Goal: Task Accomplishment & Management: Complete application form

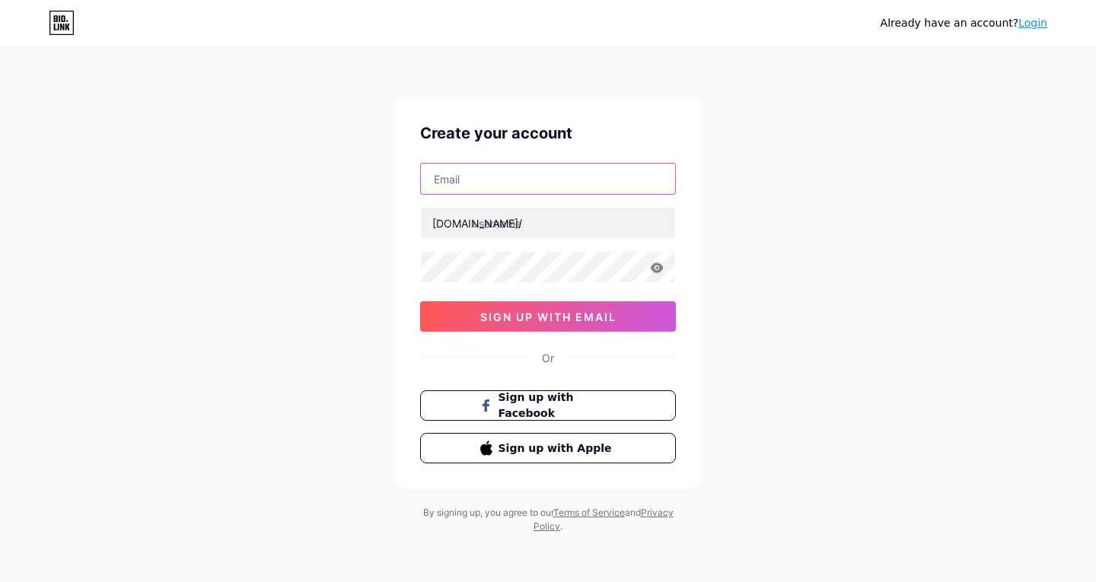
click at [470, 177] on input "text" at bounding box center [548, 179] width 254 height 30
type input "[EMAIL_ADDRESS][DOMAIN_NAME]"
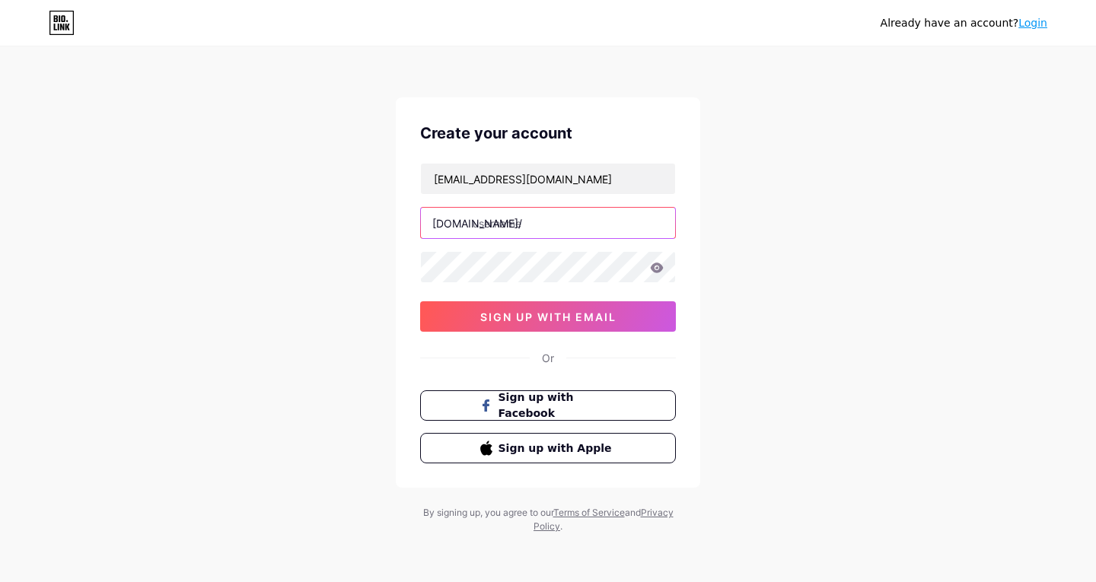
click at [530, 224] on input "text" at bounding box center [548, 223] width 254 height 30
paste input "gr8health"
type input "gr8health"
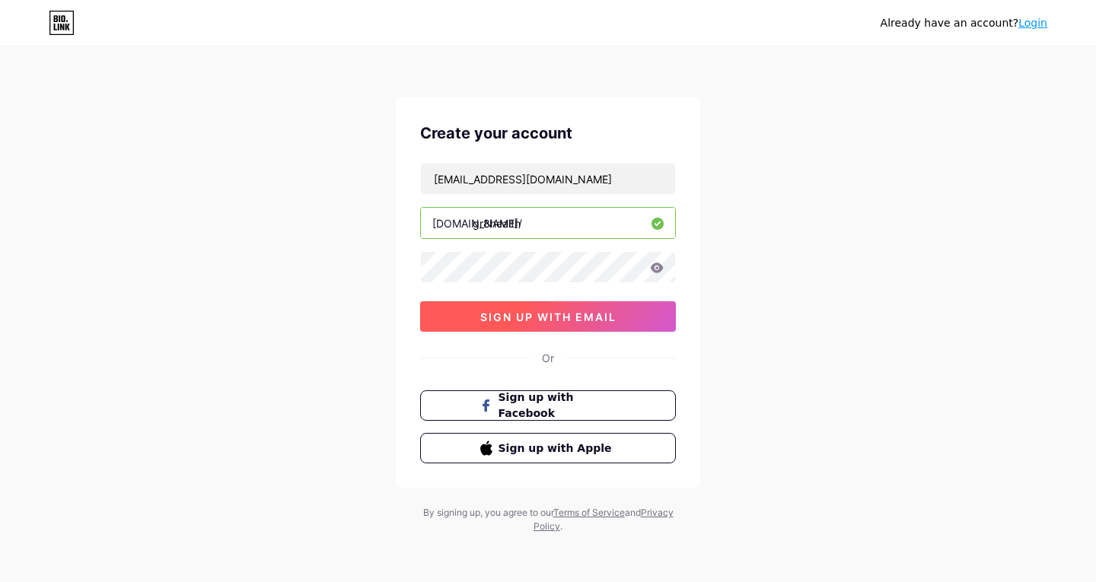
click at [528, 320] on span "sign up with email" at bounding box center [548, 317] width 136 height 13
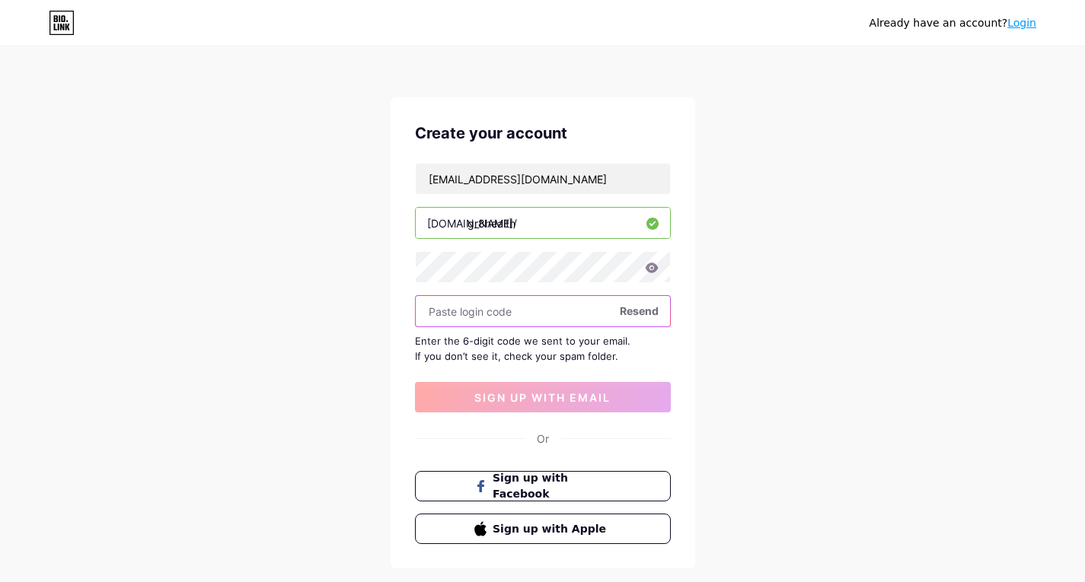
paste input "547514"
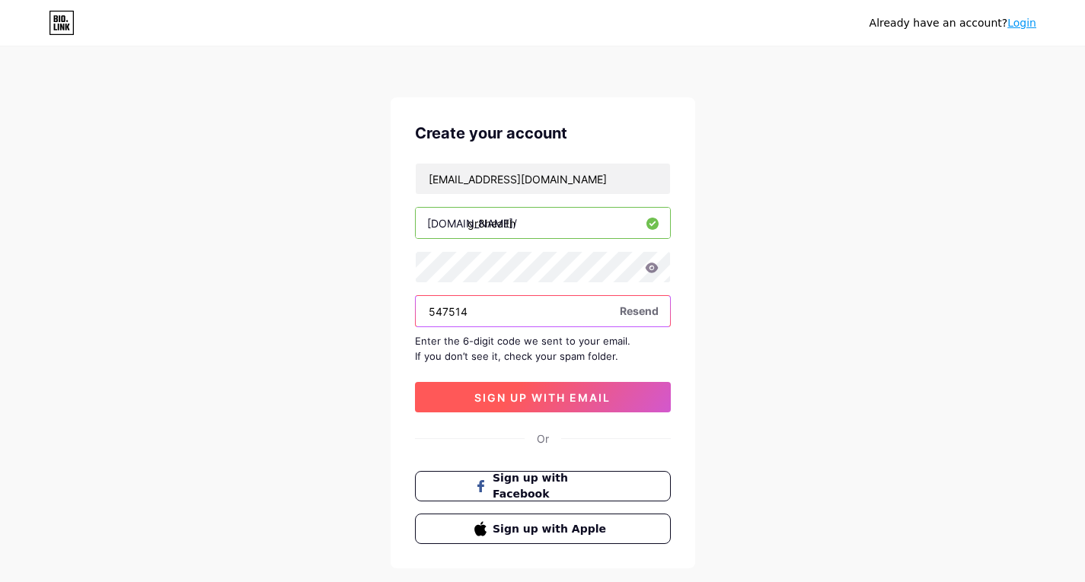
type input "547514"
click at [538, 404] on button "sign up with email" at bounding box center [543, 397] width 256 height 30
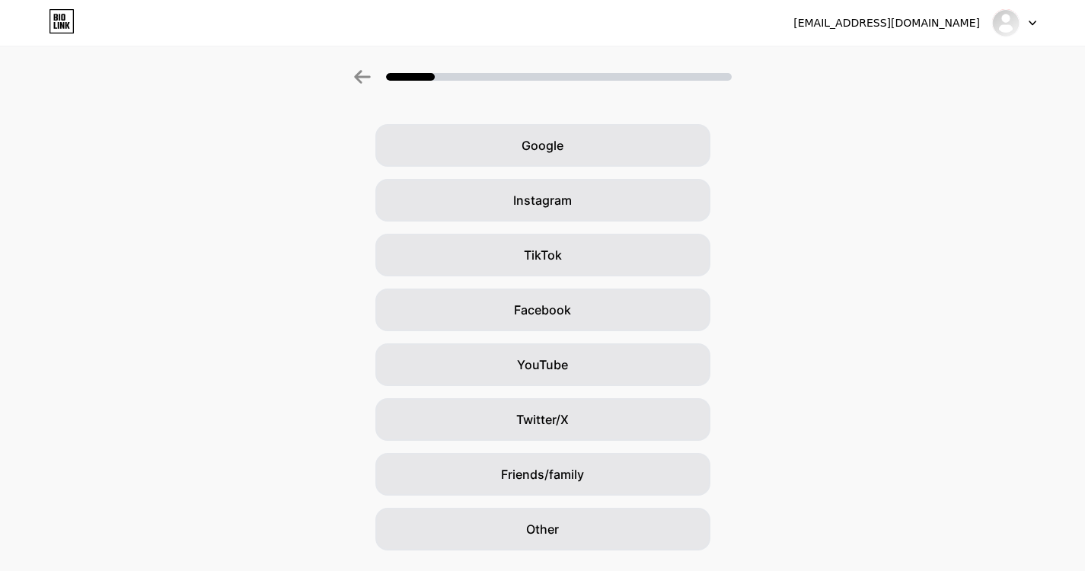
scroll to position [85, 0]
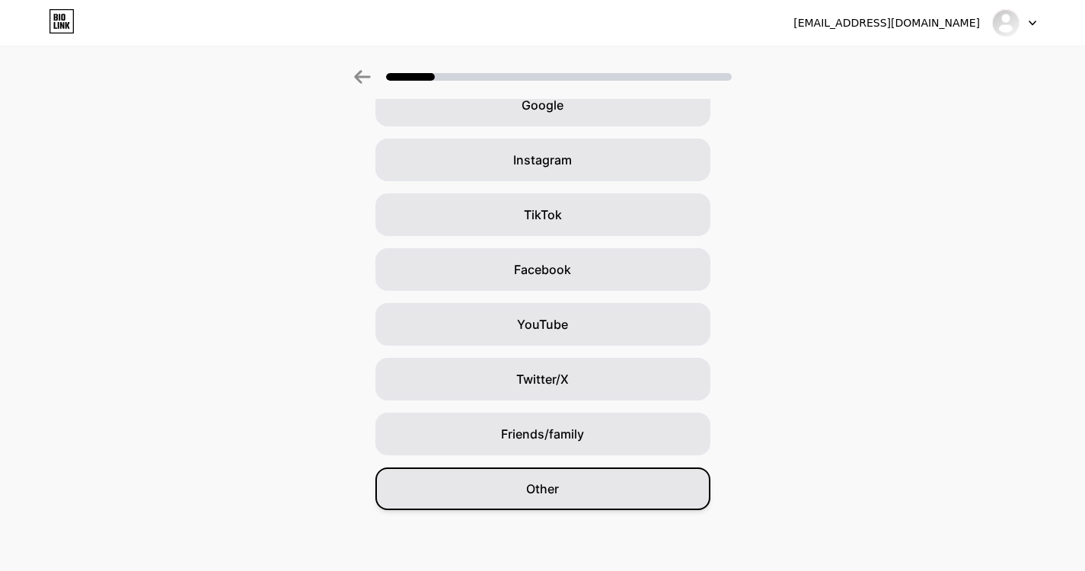
click at [565, 490] on div "Other" at bounding box center [542, 488] width 335 height 43
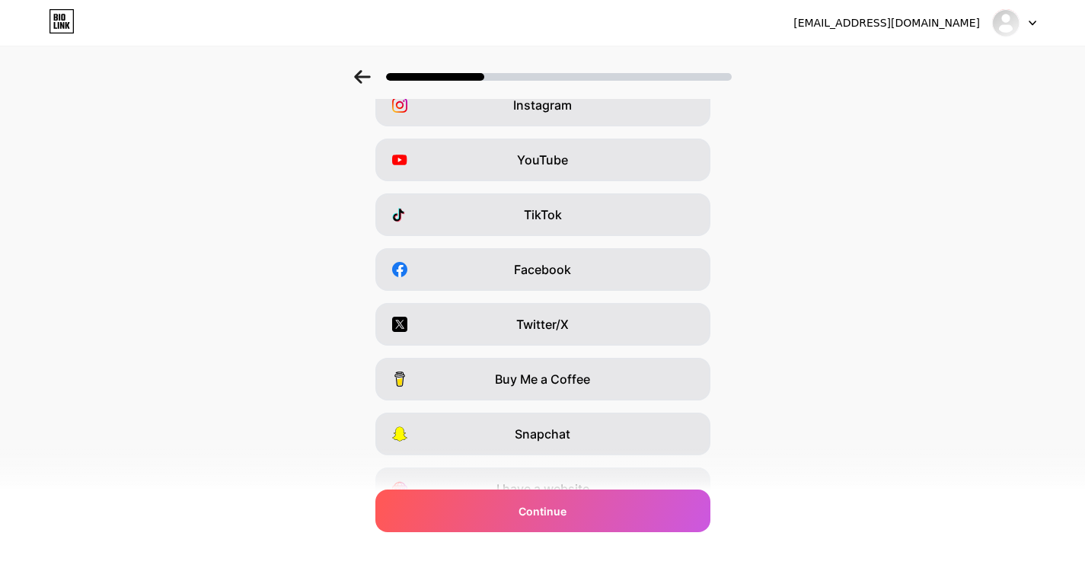
scroll to position [0, 0]
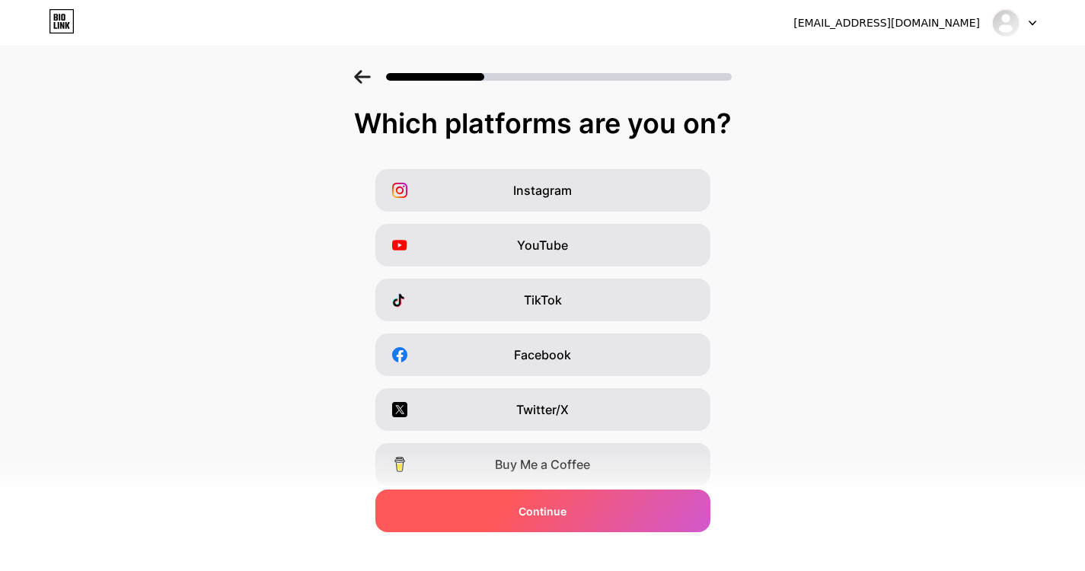
click at [566, 512] on span "Continue" at bounding box center [542, 511] width 48 height 16
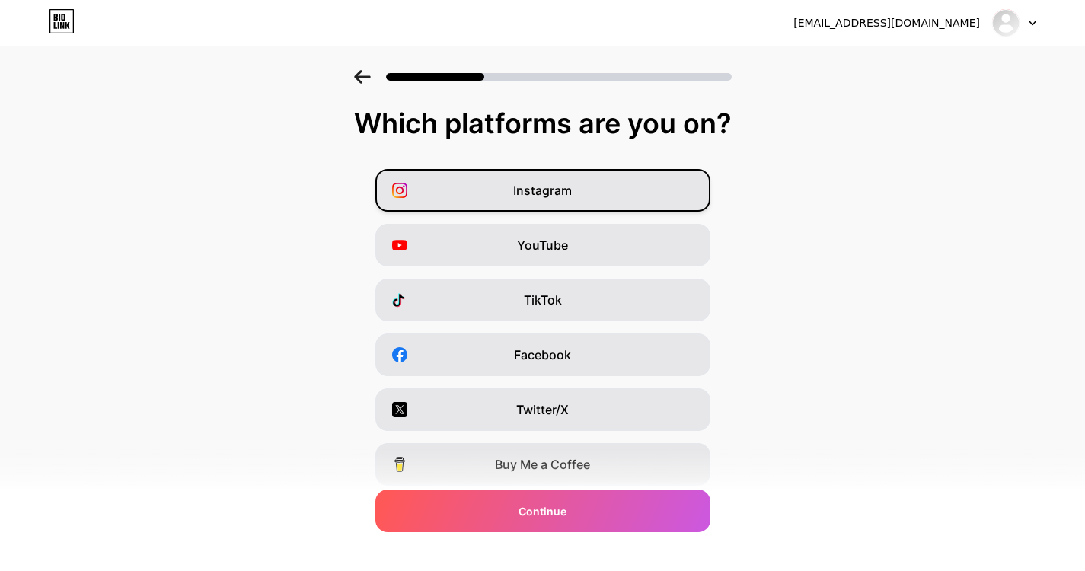
drag, startPoint x: 562, startPoint y: 190, endPoint x: 562, endPoint y: 200, distance: 10.7
click at [562, 191] on span "Instagram" at bounding box center [542, 190] width 59 height 18
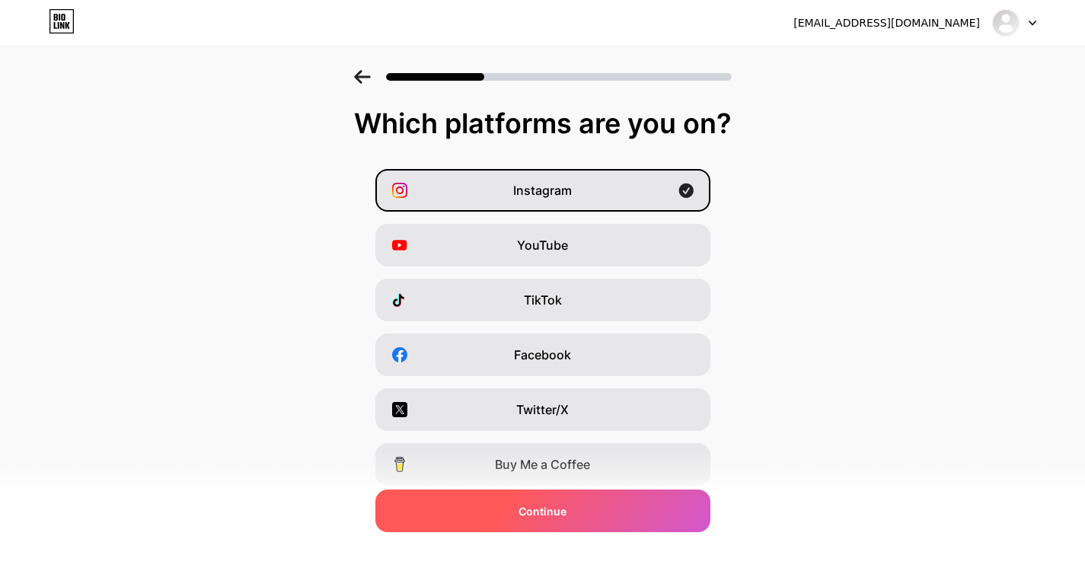
click at [537, 521] on div "Continue" at bounding box center [542, 510] width 335 height 43
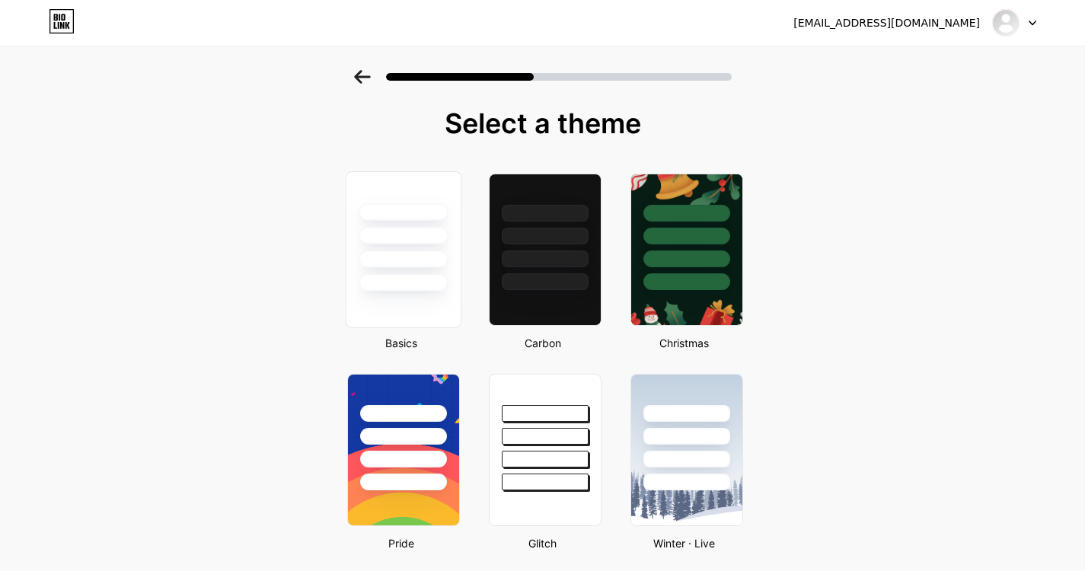
click at [459, 267] on div at bounding box center [403, 232] width 114 height 120
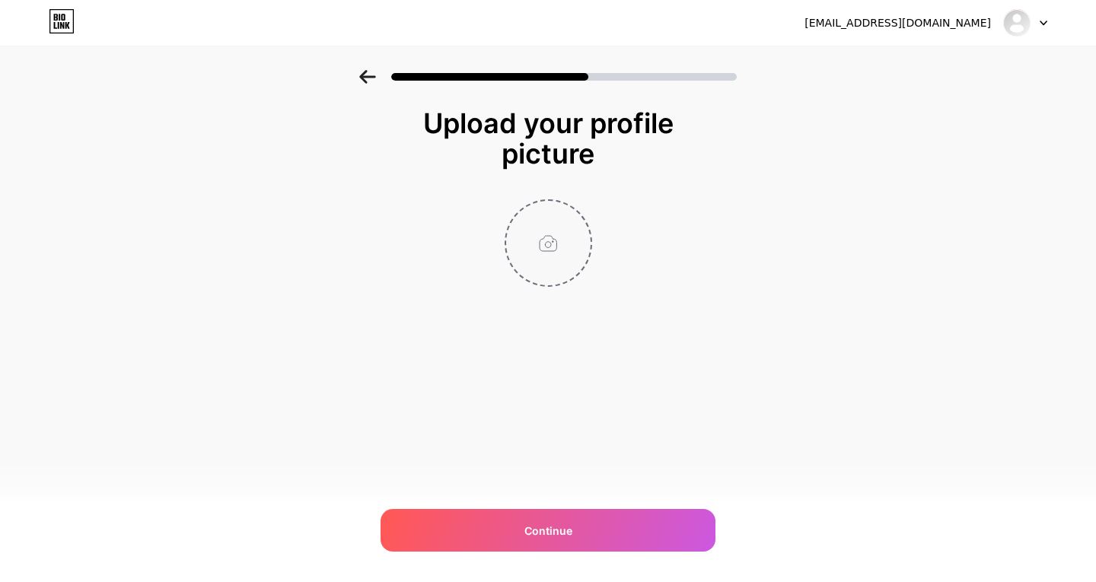
click at [547, 241] on input "file" at bounding box center [548, 243] width 84 height 84
click at [572, 244] on input "file" at bounding box center [548, 243] width 84 height 84
type input "C:\fakepath\photo_large.jpg"
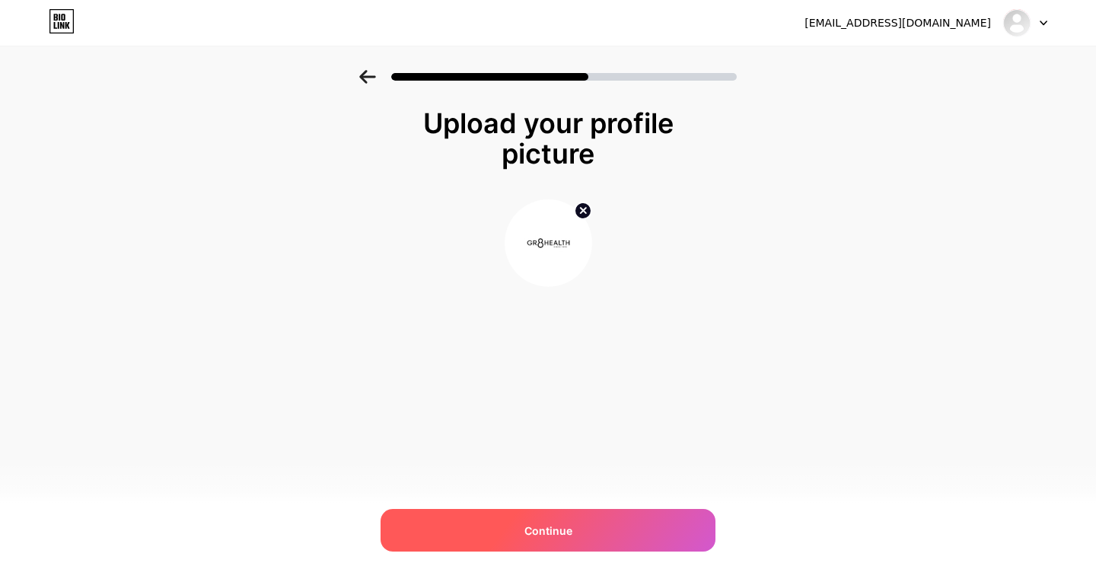
click at [543, 529] on span "Continue" at bounding box center [548, 531] width 48 height 16
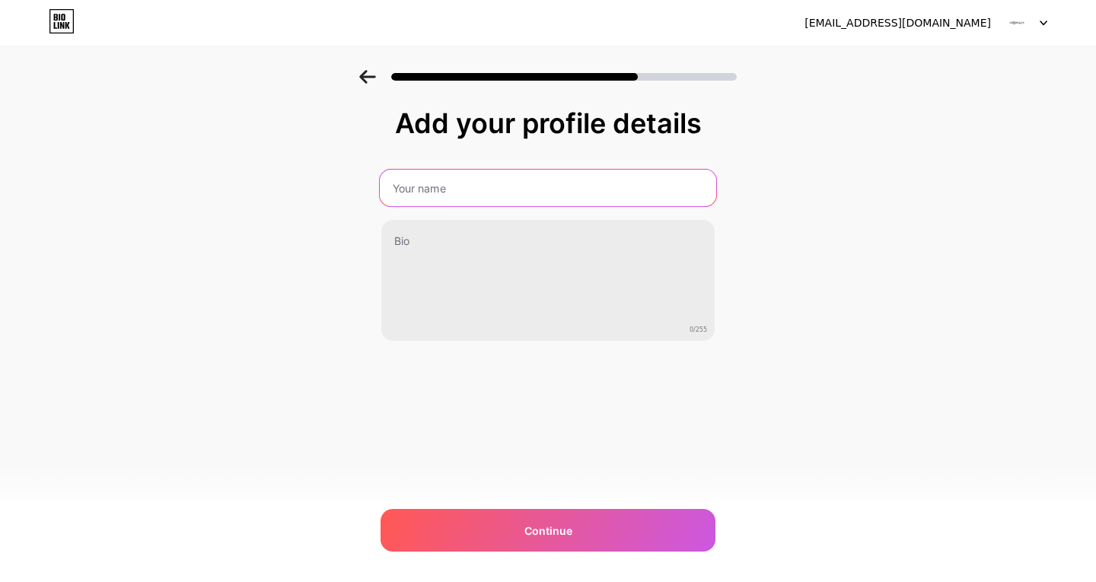
click at [479, 175] on input "text" at bounding box center [548, 188] width 336 height 37
type input "Gr8 Health"
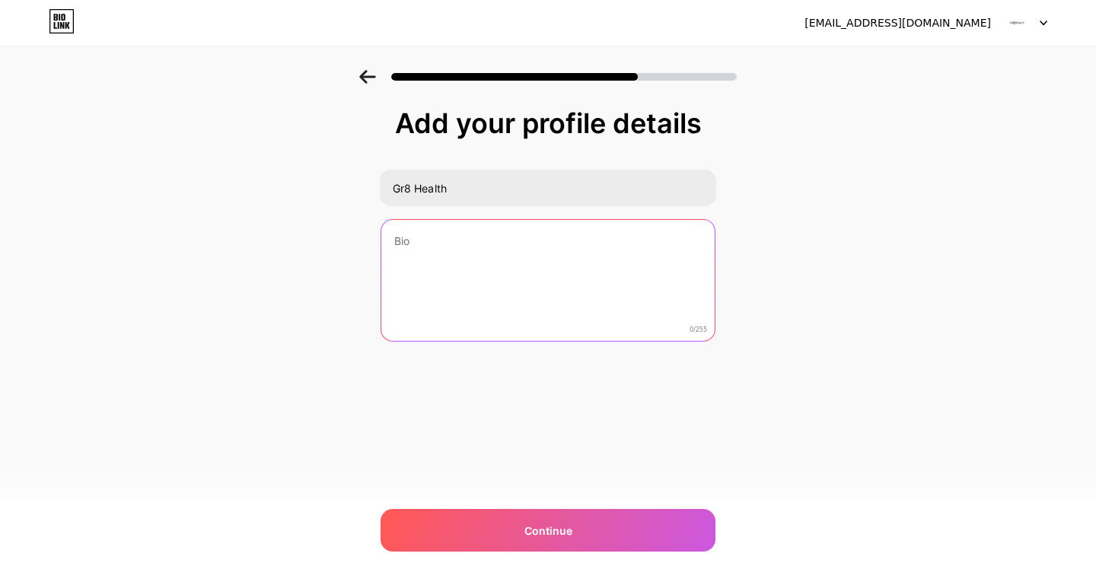
click at [461, 250] on textarea at bounding box center [547, 281] width 333 height 123
paste textarea "GR8 Health is an online store that provides safe, everyday natural solutions fo…"
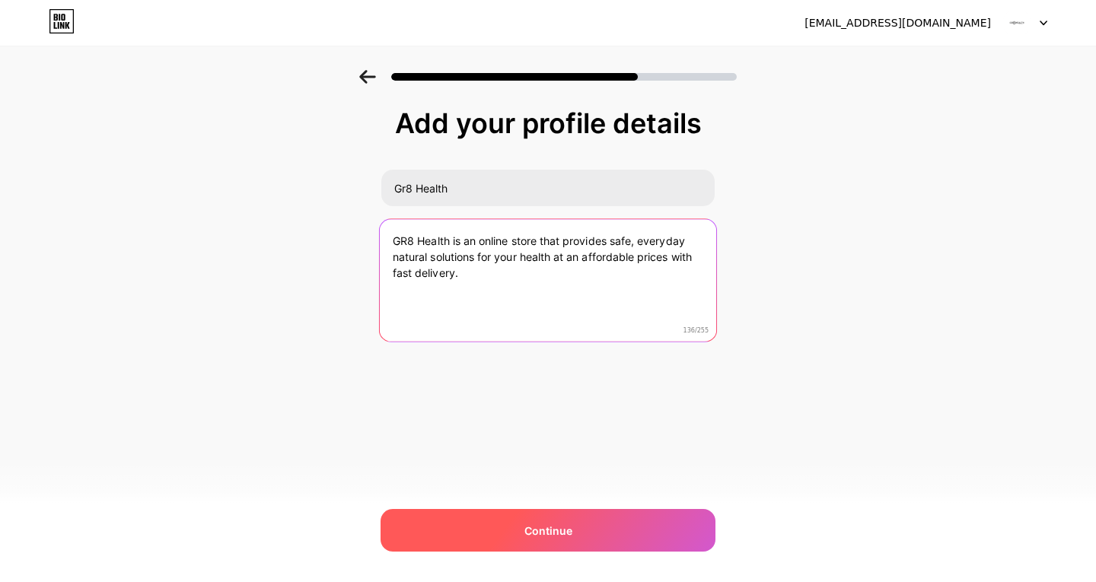
type textarea "GR8 Health is an online store that provides safe, everyday natural solutions fo…"
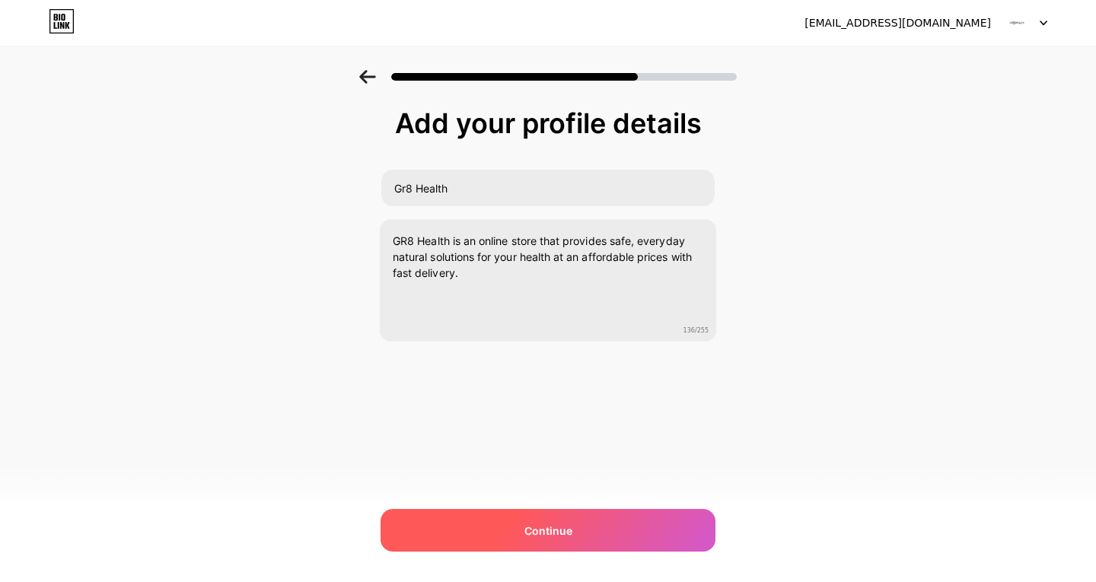
click at [586, 518] on div "Continue" at bounding box center [548, 530] width 335 height 43
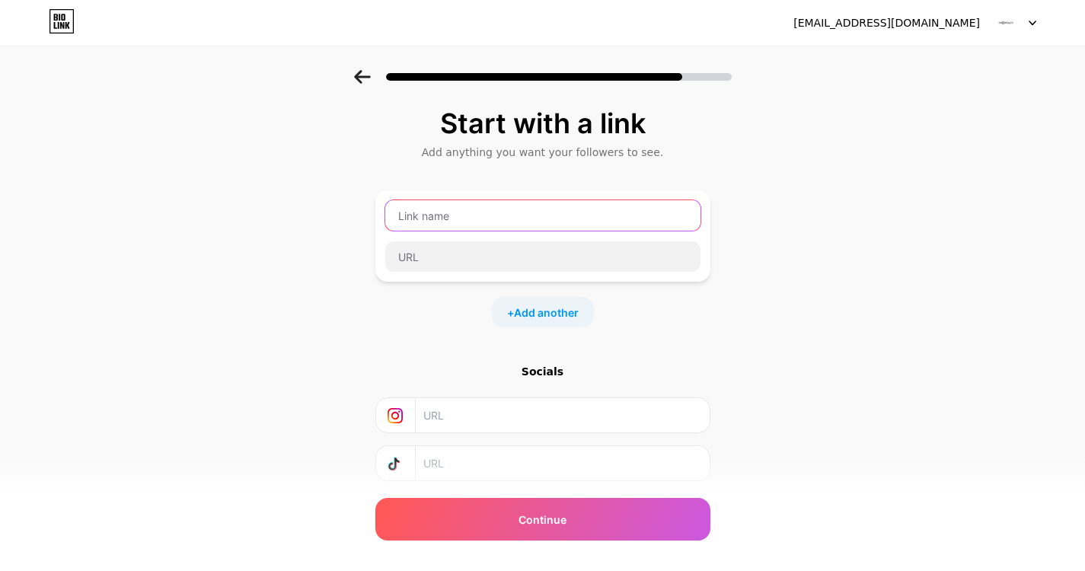
click at [512, 209] on input "text" at bounding box center [542, 215] width 315 height 30
click at [488, 401] on input "text" at bounding box center [561, 415] width 276 height 34
paste input "https://www.instagram.com/gr8.health/"
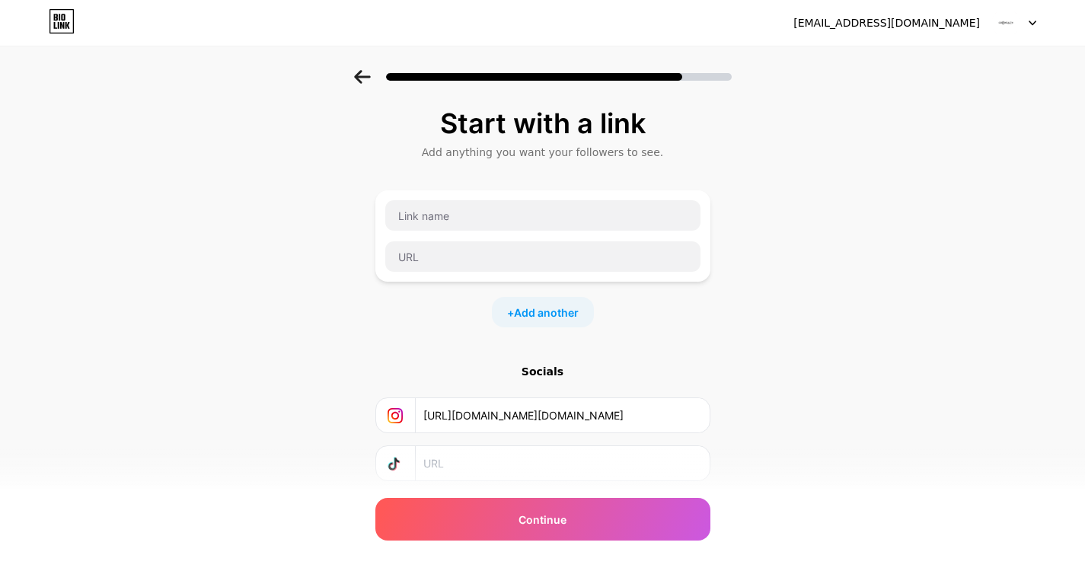
type input "https://www.instagram.com/gr8.health/"
click at [451, 461] on input "text" at bounding box center [561, 463] width 276 height 34
click at [459, 209] on input "text" at bounding box center [542, 215] width 315 height 30
type input "Website"
click at [512, 252] on input "text" at bounding box center [542, 256] width 315 height 30
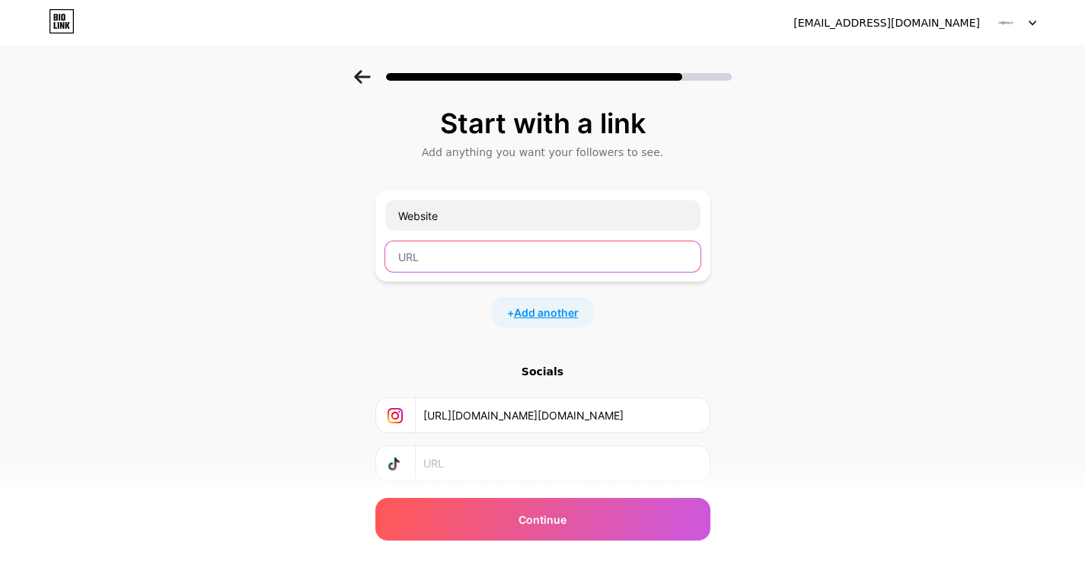
paste input "https://gr8health.com.au/"
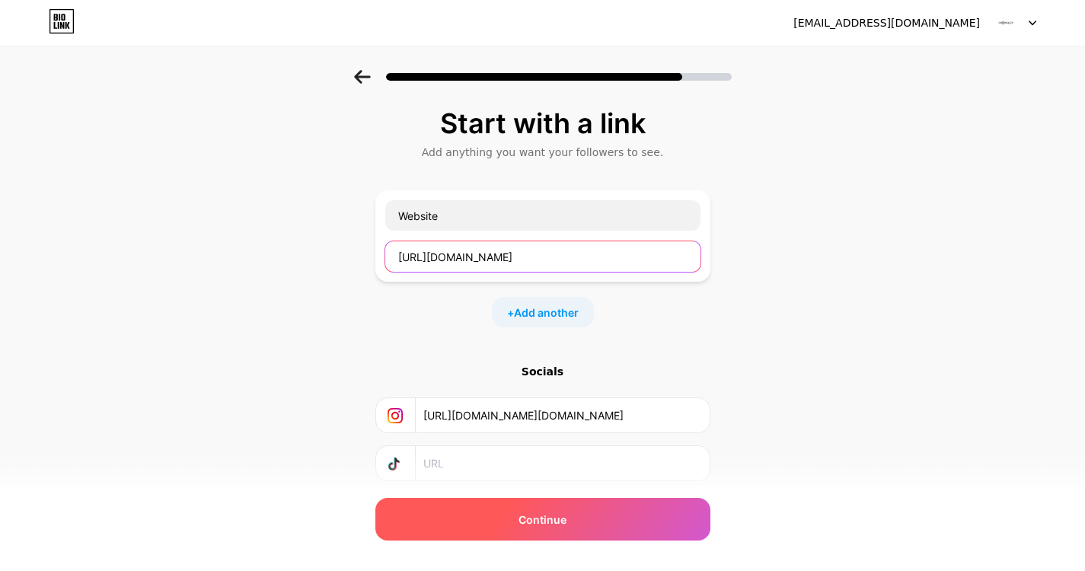
type input "https://gr8health.com.au/"
click at [553, 523] on span "Continue" at bounding box center [542, 520] width 48 height 16
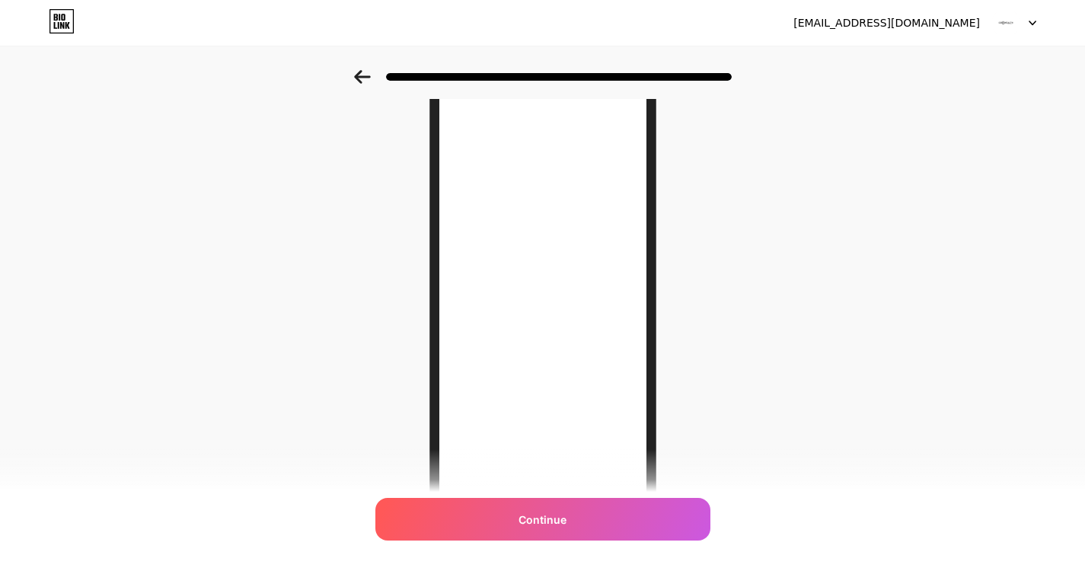
scroll to position [194, 0]
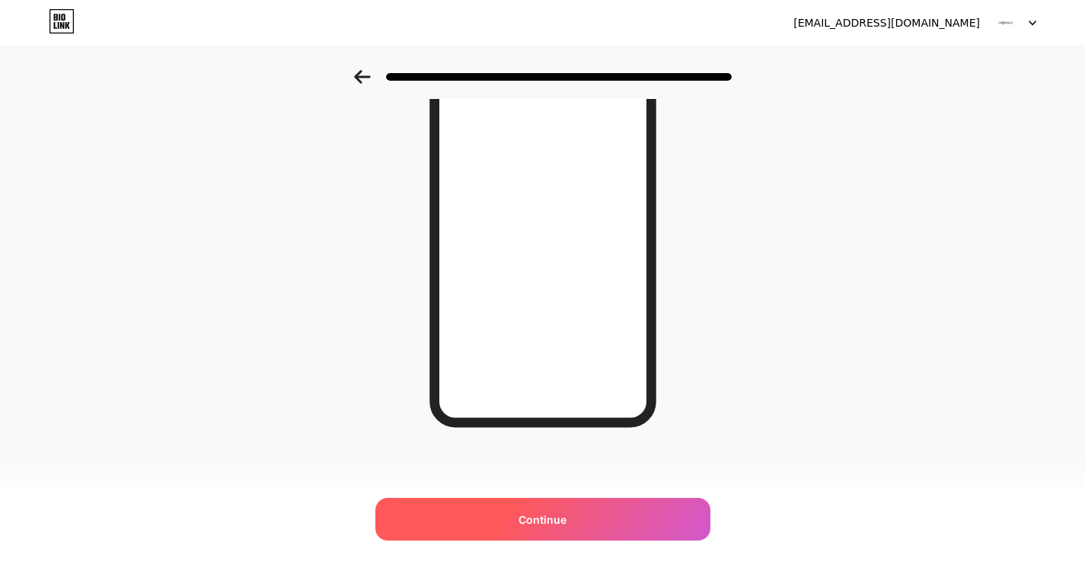
click at [536, 513] on span "Continue" at bounding box center [542, 520] width 48 height 16
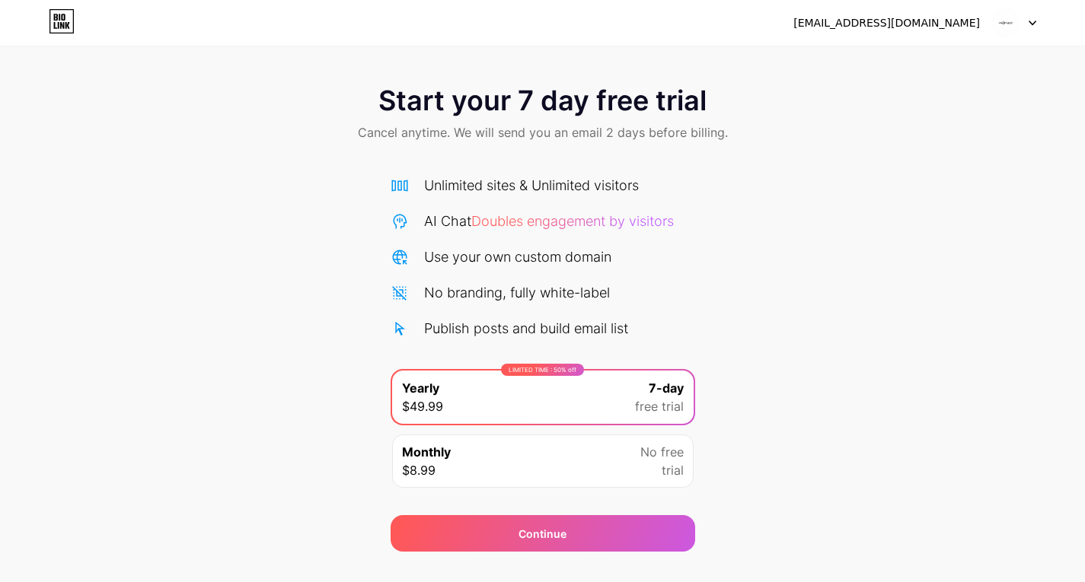
click at [56, 14] on icon at bounding box center [62, 21] width 26 height 24
